Goal: Information Seeking & Learning: Learn about a topic

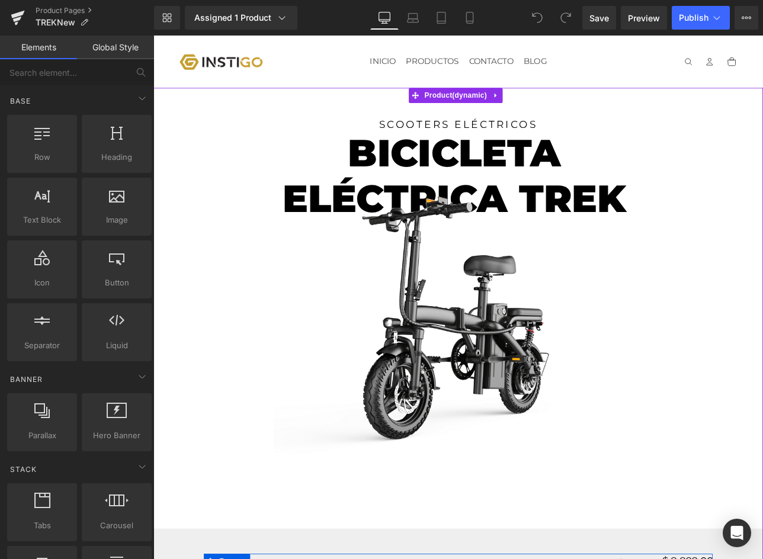
scroll to position [281, 0]
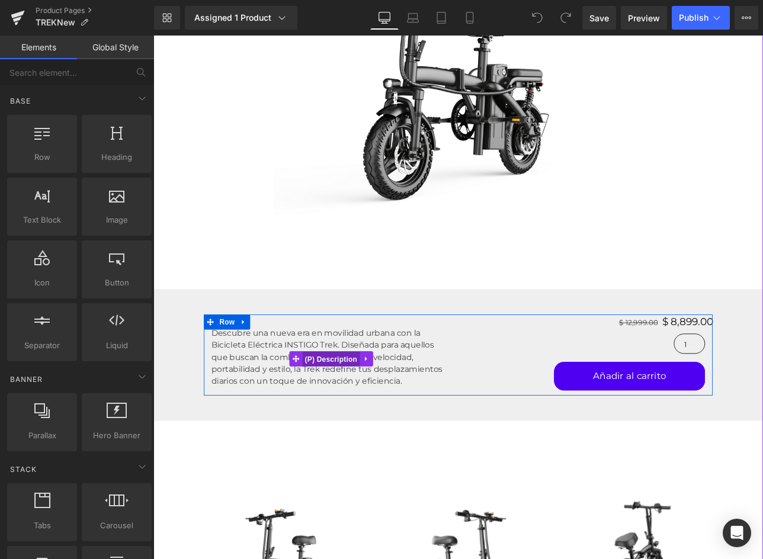
click at [358, 408] on span "(P) Description" at bounding box center [362, 417] width 68 height 18
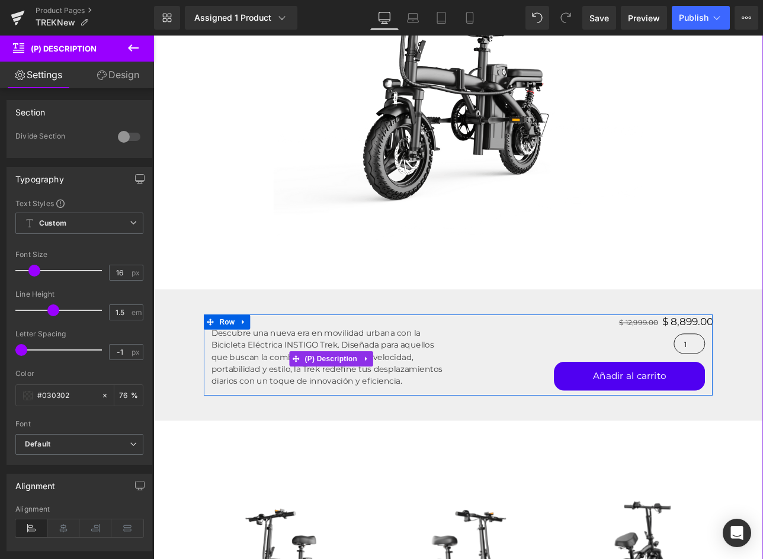
click at [453, 403] on span "Descubre una nueva era en movilidad urbana con la Bicicleta Eléctrica INSTIGO T…" at bounding box center [358, 414] width 272 height 68
click at [438, 444] on span "Descubre una nueva era en movilidad urbana con la Bicicleta Eléctrica INSTIGO T…" at bounding box center [358, 414] width 272 height 68
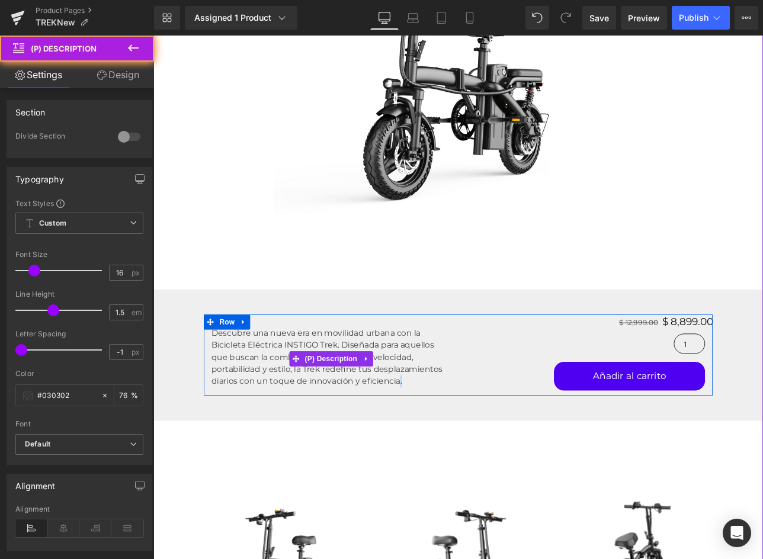
click at [438, 444] on span "Descubre una nueva era en movilidad urbana con la Bicicleta Eléctrica INSTIGO T…" at bounding box center [358, 414] width 272 height 68
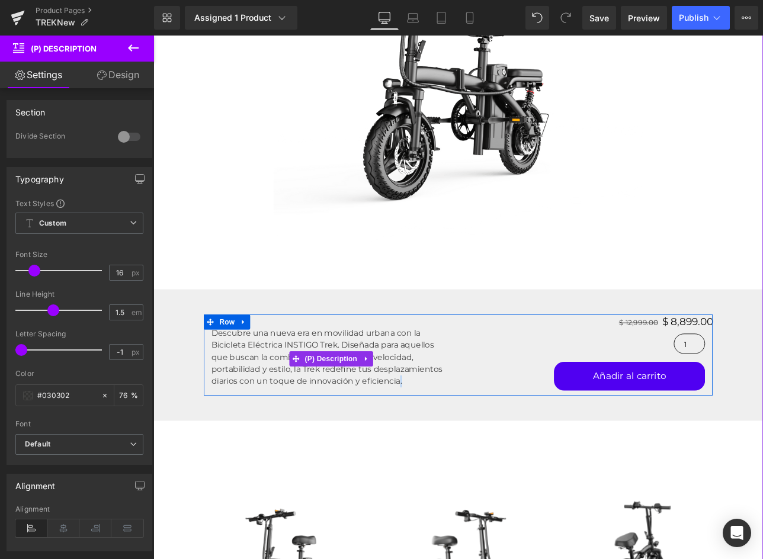
click at [458, 442] on p "Descubre una nueva era en movilidad urbana con la Bicicleta Eléctrica INSTIGO T…" at bounding box center [362, 413] width 281 height 71
click at [437, 444] on span "Descubre una nueva era en movilidad urbana con la Bicicleta Eléctrica INSTIGO T…" at bounding box center [358, 414] width 272 height 68
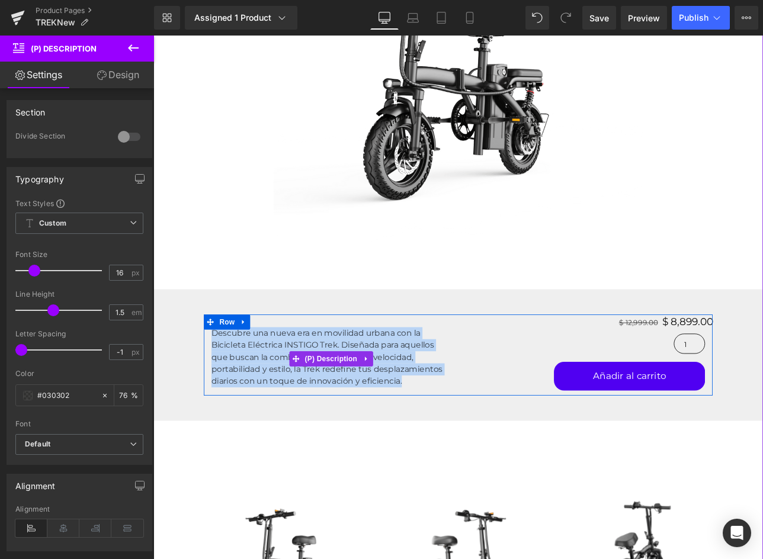
drag, startPoint x: 437, startPoint y: 444, endPoint x: 227, endPoint y: 392, distance: 215.9
click at [227, 392] on p "Descubre una nueva era en movilidad urbana con la Bicicleta Eléctrica INSTIGO T…" at bounding box center [362, 413] width 281 height 71
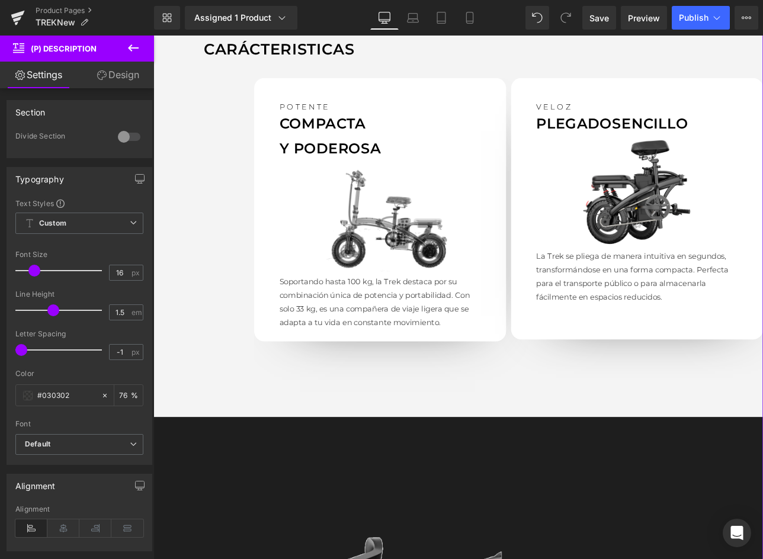
scroll to position [1120, 0]
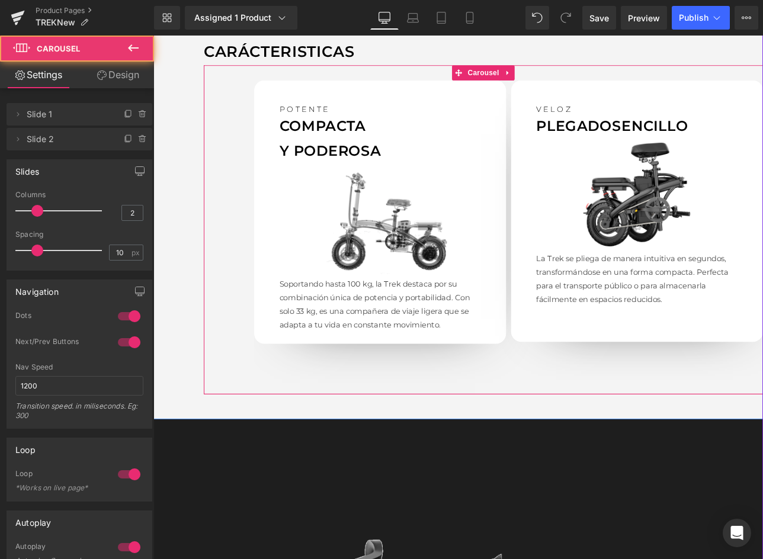
click at [451, 342] on div "POTENTE Text Block COMPACTA Y PODEROSA Text Block Image Soportando hasta 100 kg…" at bounding box center [420, 272] width 296 height 369
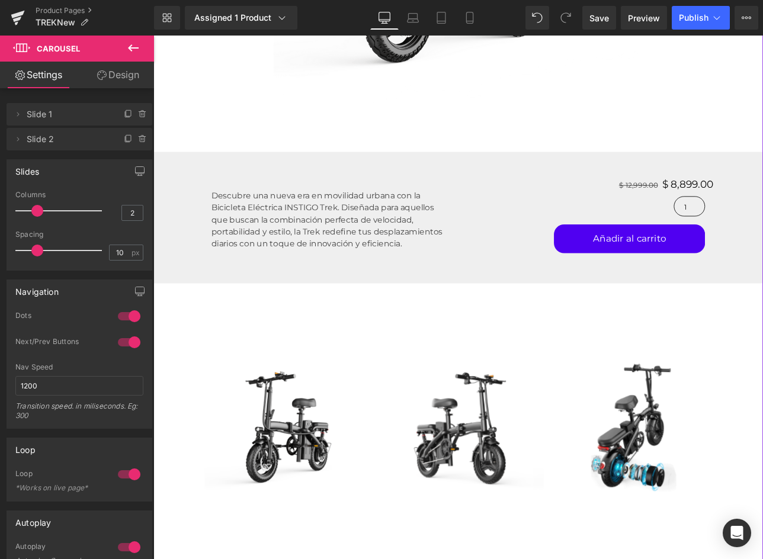
scroll to position [435, 0]
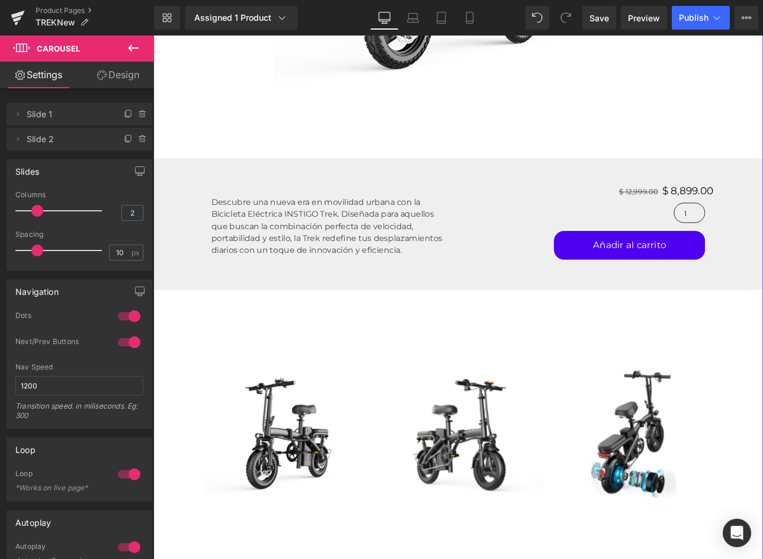
click at [377, 247] on span "Descubre una nueva era en movilidad urbana con la Bicicleta Eléctrica INSTIGO T…" at bounding box center [358, 260] width 272 height 68
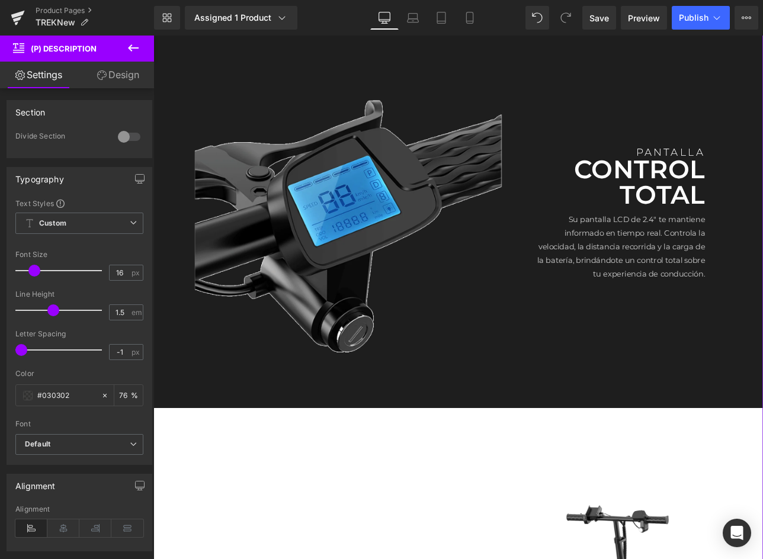
scroll to position [1705, 0]
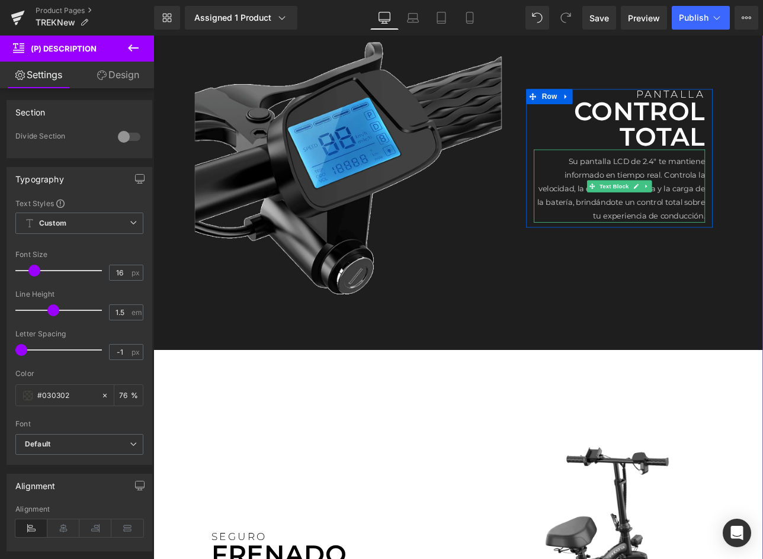
click at [740, 208] on p "Su pantalla LCD de 2.4" te mantiene informado en tiempo real. Controla la veloc…" at bounding box center [701, 215] width 201 height 80
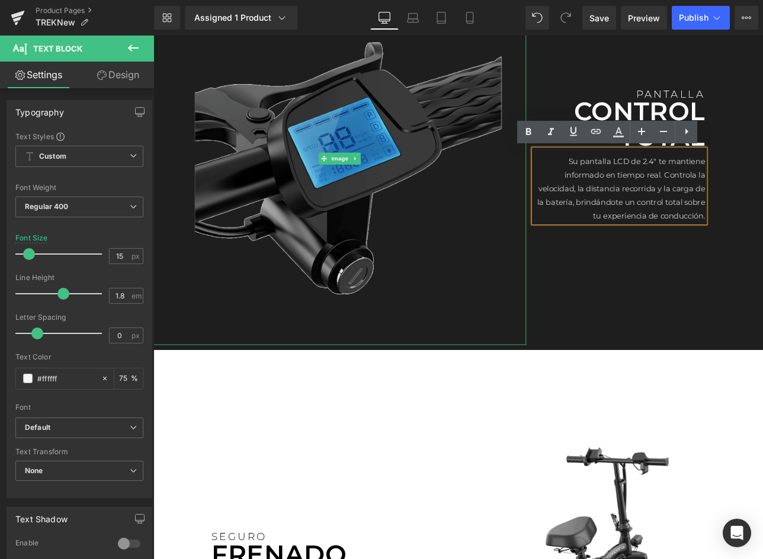
click at [307, 195] on img at bounding box center [372, 180] width 438 height 438
